Goal: Understand process/instructions: Learn how to perform a task or action

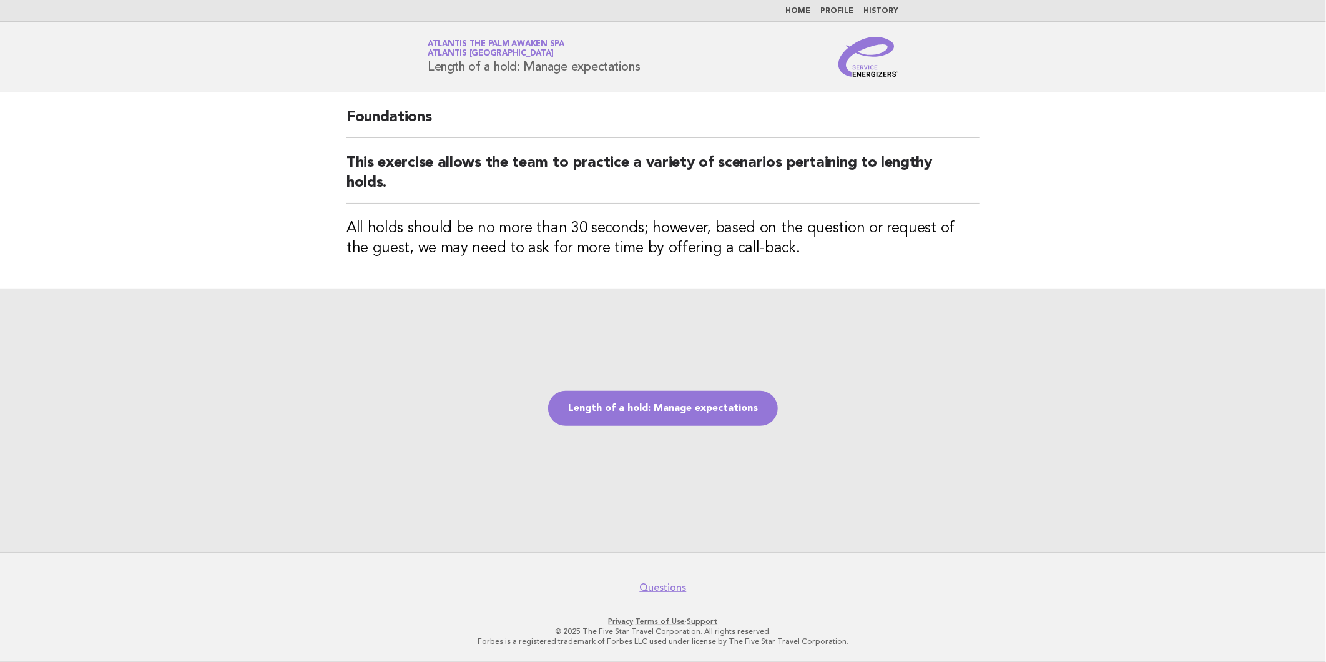
click at [610, 390] on div "Length of a hold: Manage expectations" at bounding box center [663, 419] width 1326 height 263
click at [621, 401] on link "Length of a hold: Manage expectations" at bounding box center [663, 408] width 230 height 35
click at [639, 413] on link "Length of a hold: Manage expectations" at bounding box center [663, 408] width 230 height 35
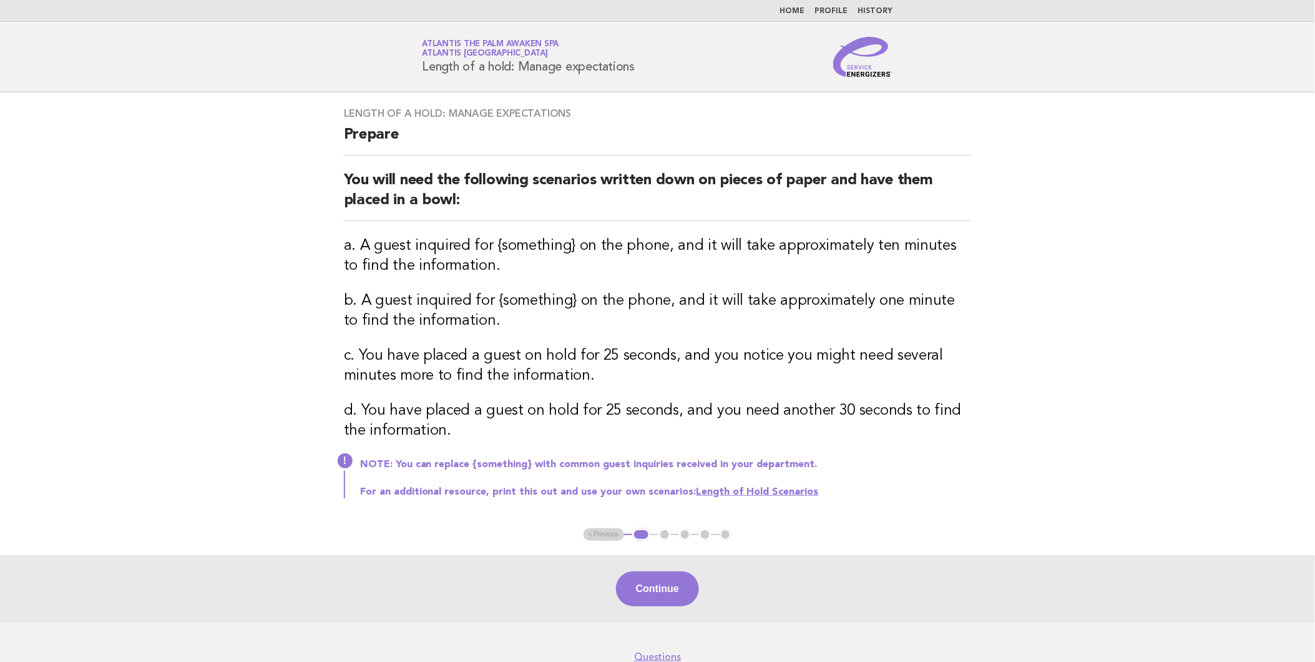
click at [681, 591] on button "Continue" at bounding box center [657, 588] width 83 height 35
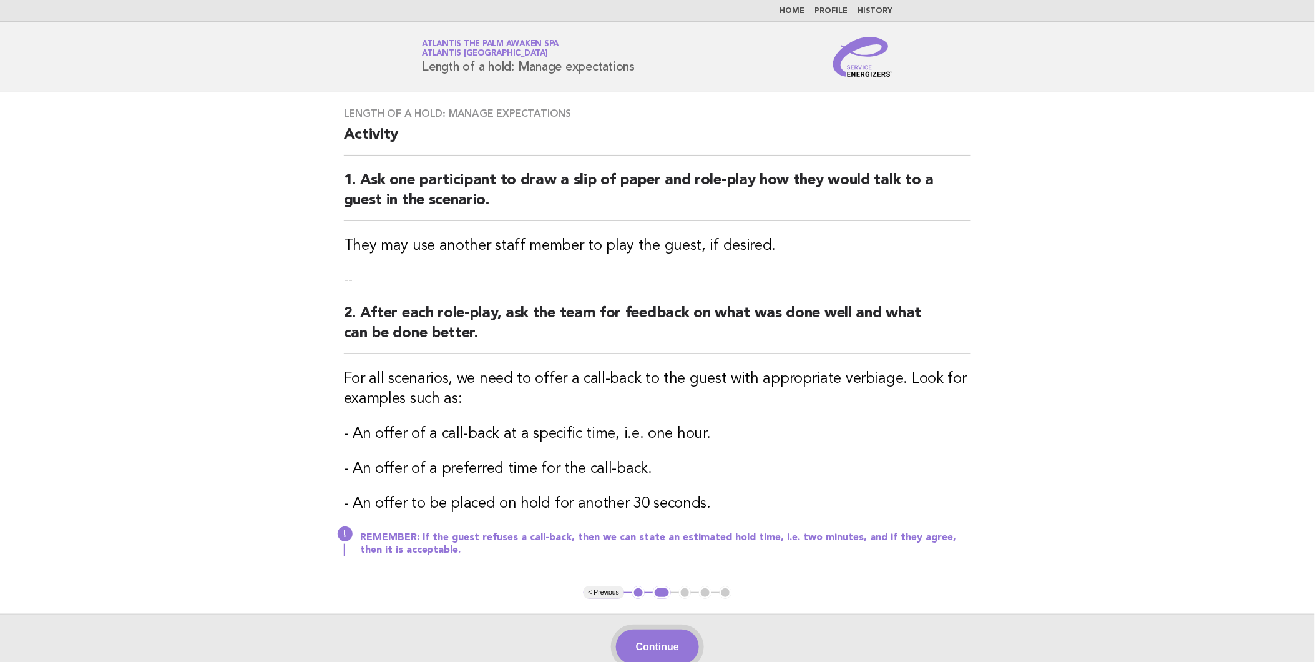
click at [665, 648] on button "Continue" at bounding box center [657, 646] width 83 height 35
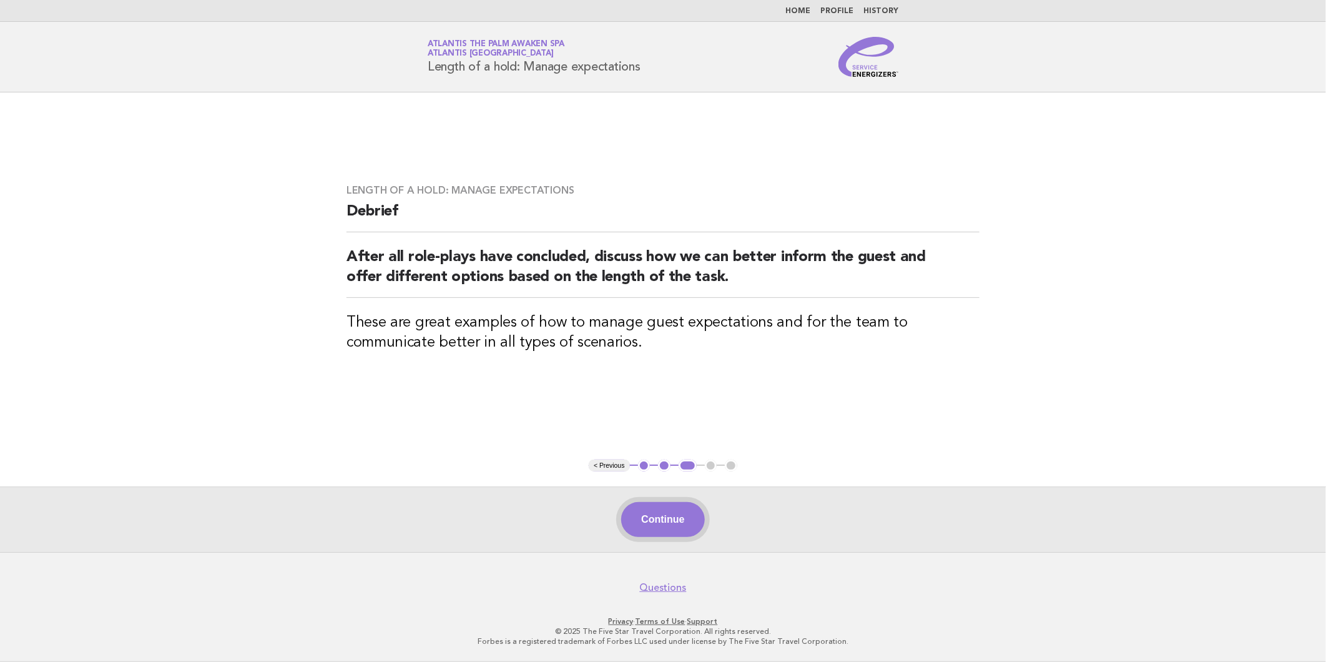
click at [668, 520] on button "Continue" at bounding box center [662, 519] width 83 height 35
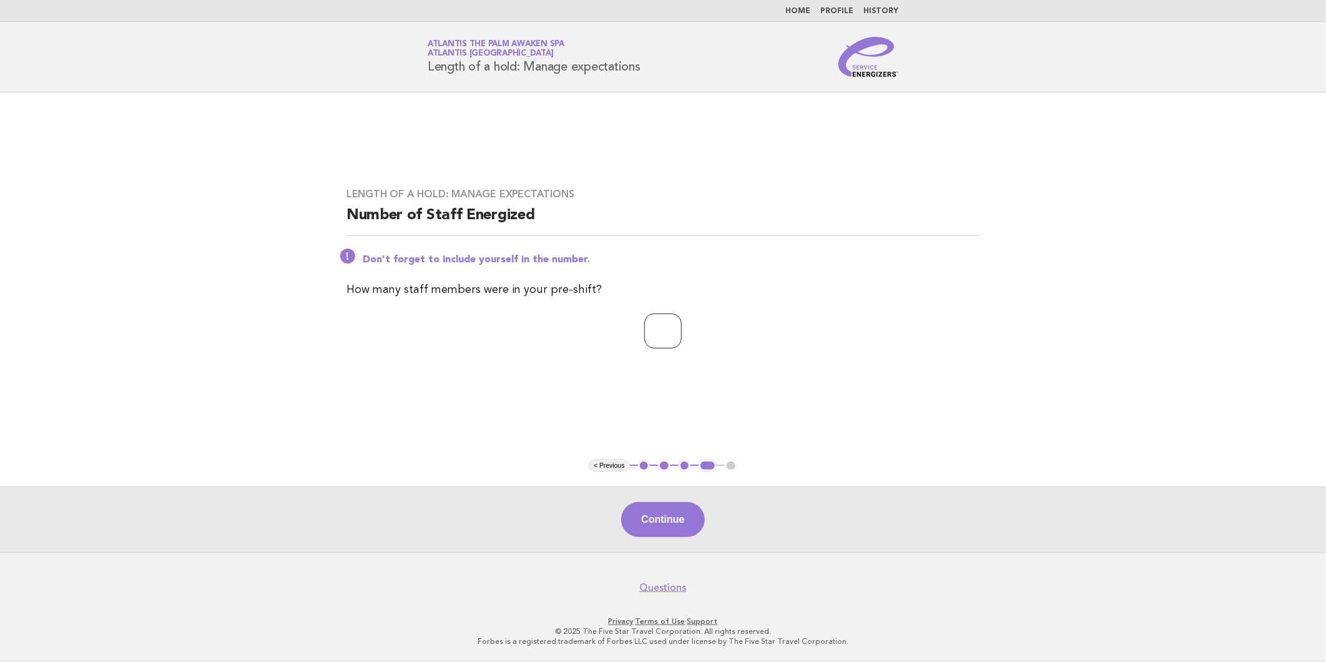
click at [682, 328] on input "*" at bounding box center [662, 330] width 37 height 35
type input "**"
click at [660, 514] on button "Continue" at bounding box center [662, 519] width 83 height 35
